Goal: Task Accomplishment & Management: Use online tool/utility

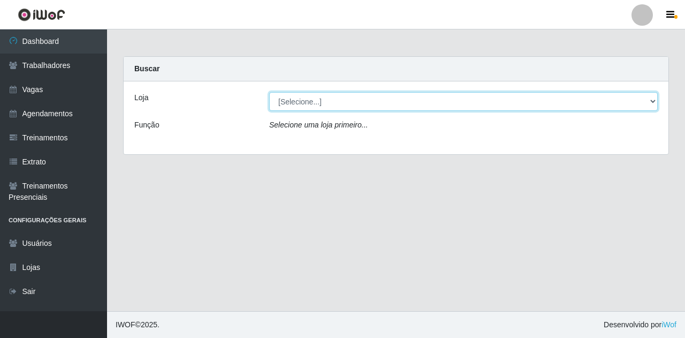
click at [304, 104] on select "[Selecione...] Super Show Jardins - [GEOGRAPHIC_DATA]" at bounding box center [463, 101] width 388 height 19
select select "263"
click at [269, 92] on select "[Selecione...] Super Show Jardins - [GEOGRAPHIC_DATA]" at bounding box center [463, 101] width 388 height 19
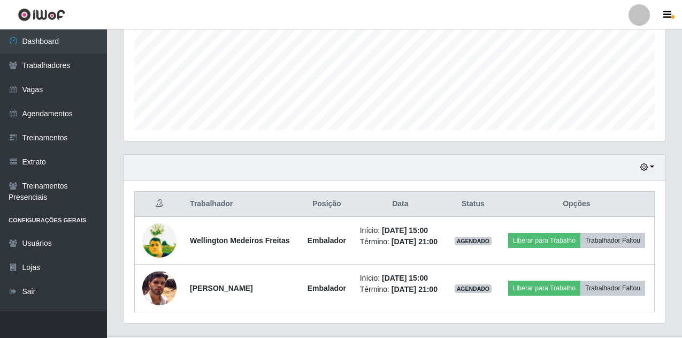
scroll to position [267, 0]
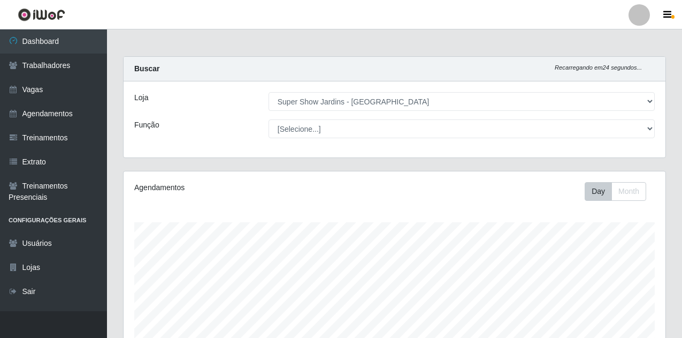
select select "263"
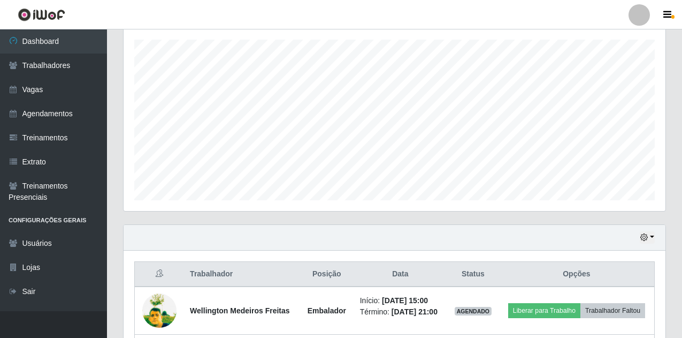
scroll to position [236, 0]
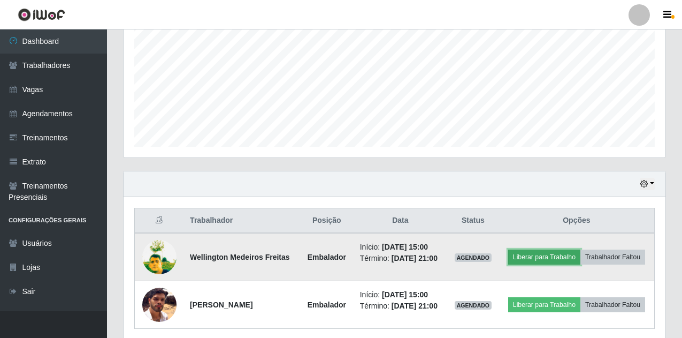
click at [530, 257] on button "Liberar para Trabalho" at bounding box center [544, 256] width 72 height 15
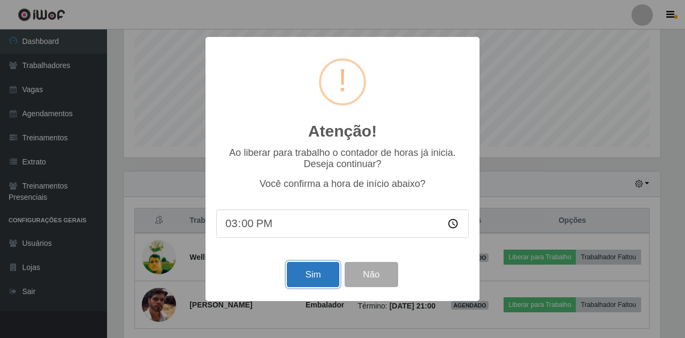
click at [316, 282] on button "Sim" at bounding box center [313, 274] width 52 height 25
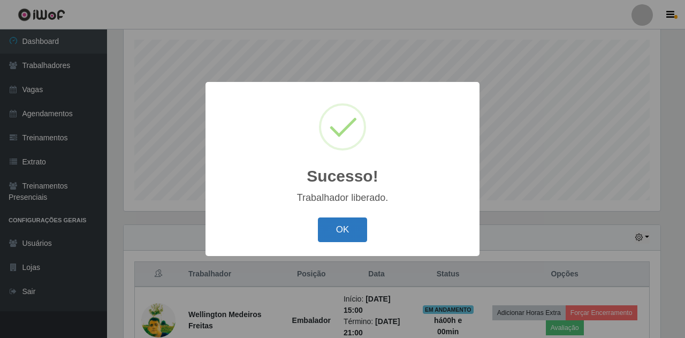
click at [325, 229] on button "OK" at bounding box center [343, 229] width 50 height 25
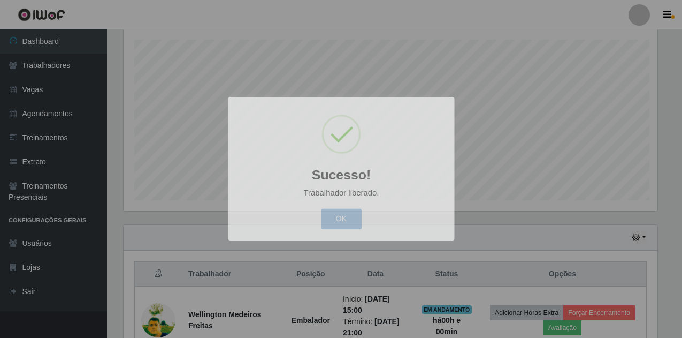
scroll to position [222, 542]
